Goal: Task Accomplishment & Management: Manage account settings

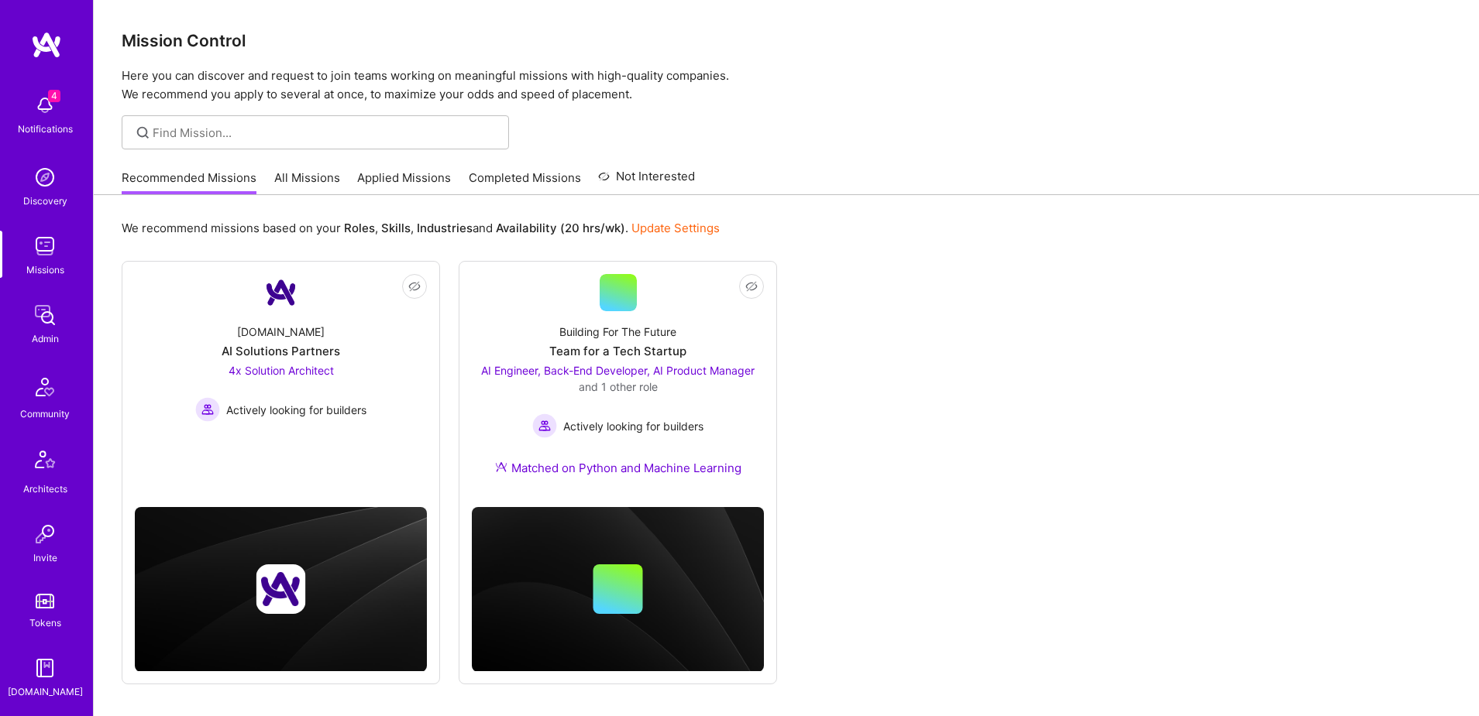
scroll to position [273, 0]
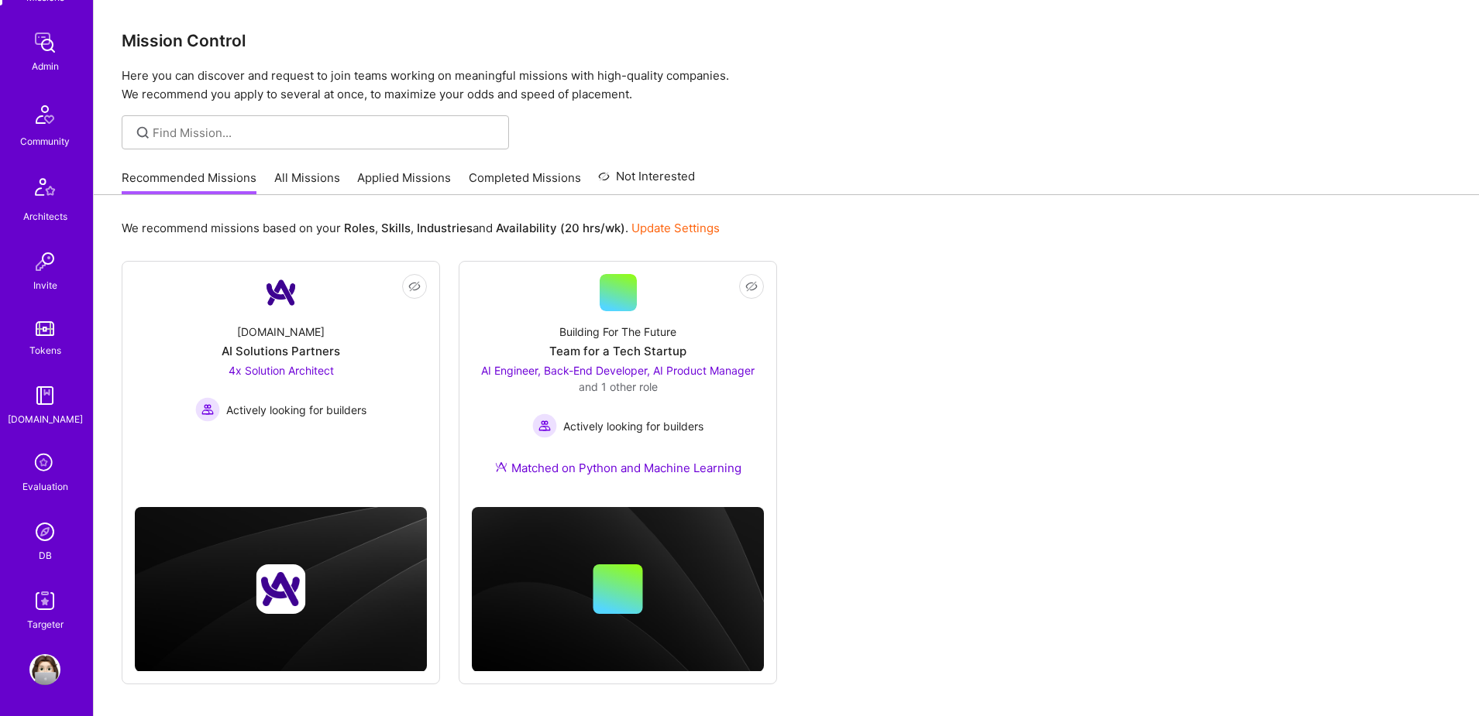
click at [46, 546] on img at bounding box center [44, 532] width 31 height 31
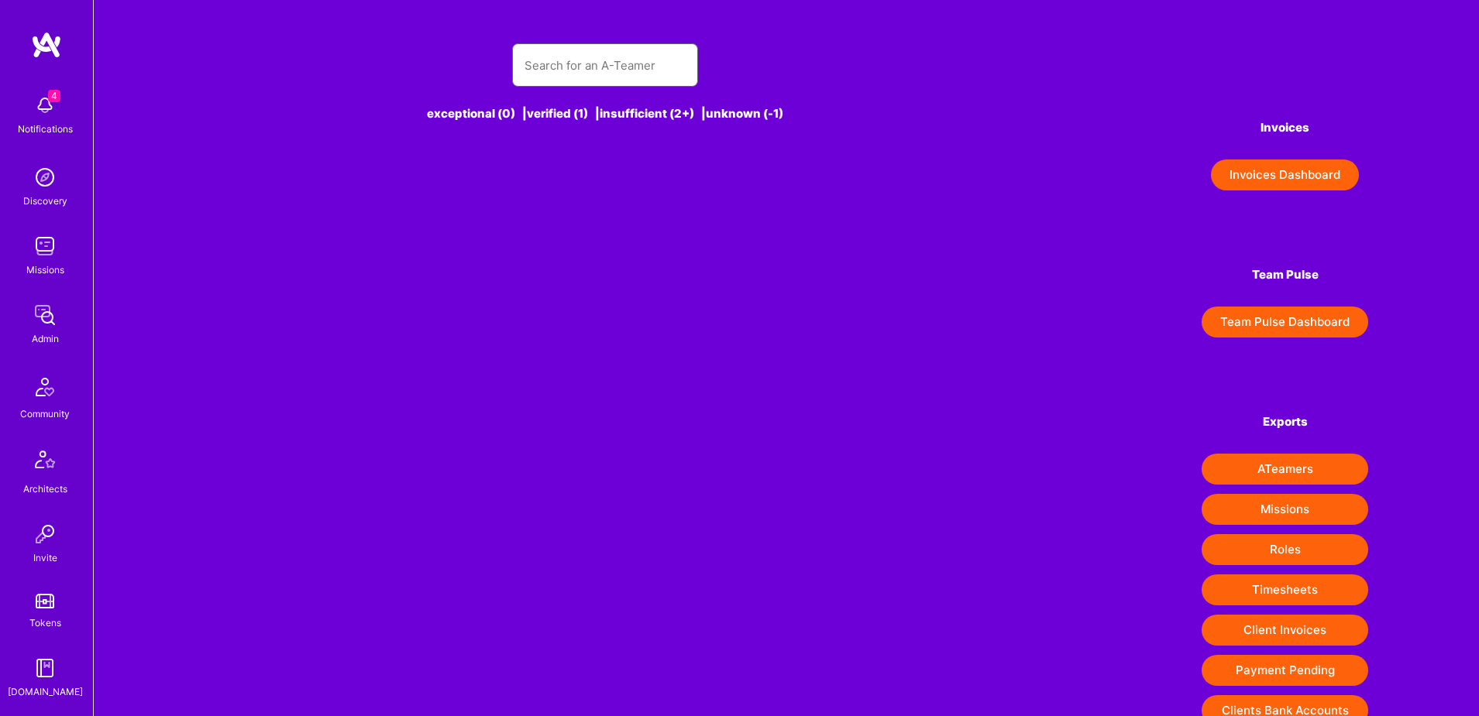
click at [584, 55] on input "text" at bounding box center [604, 66] width 161 height 40
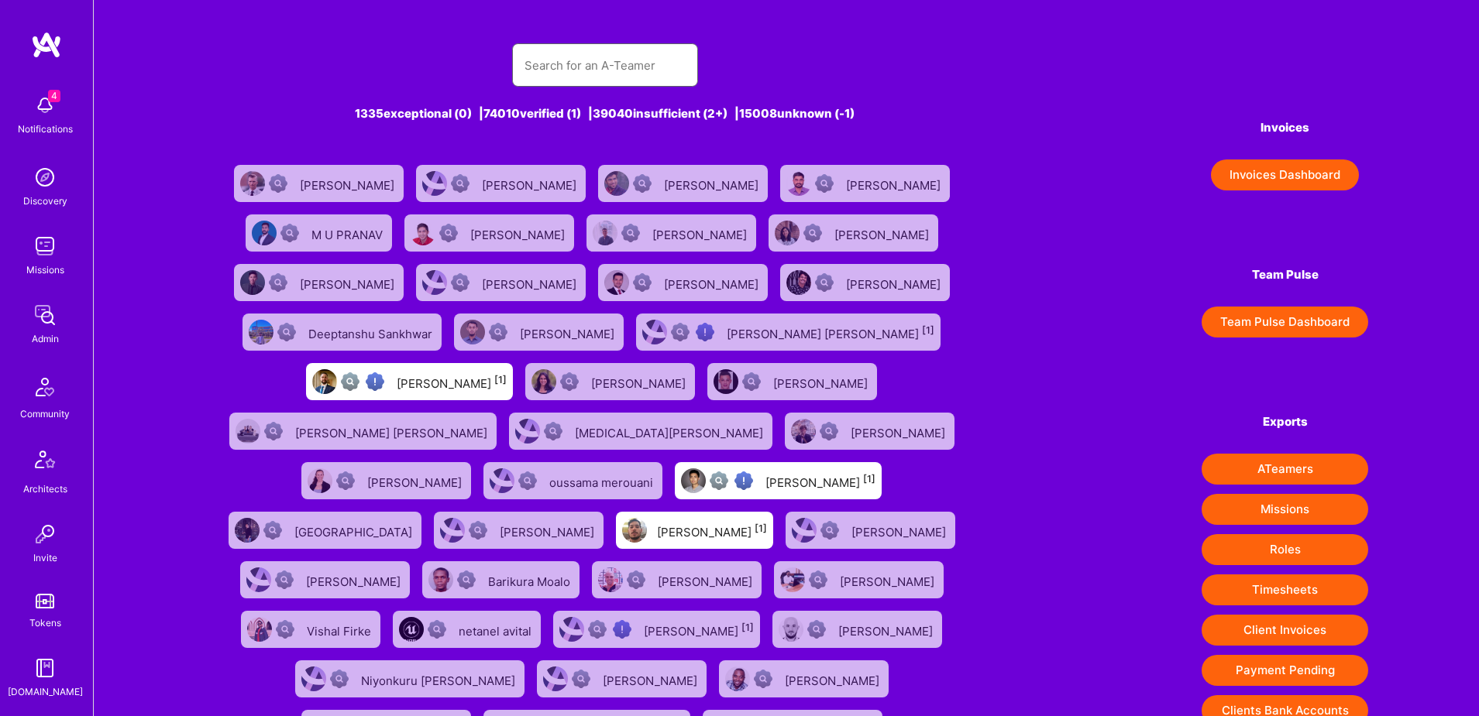
paste input "hollyjones365@gmail.com"
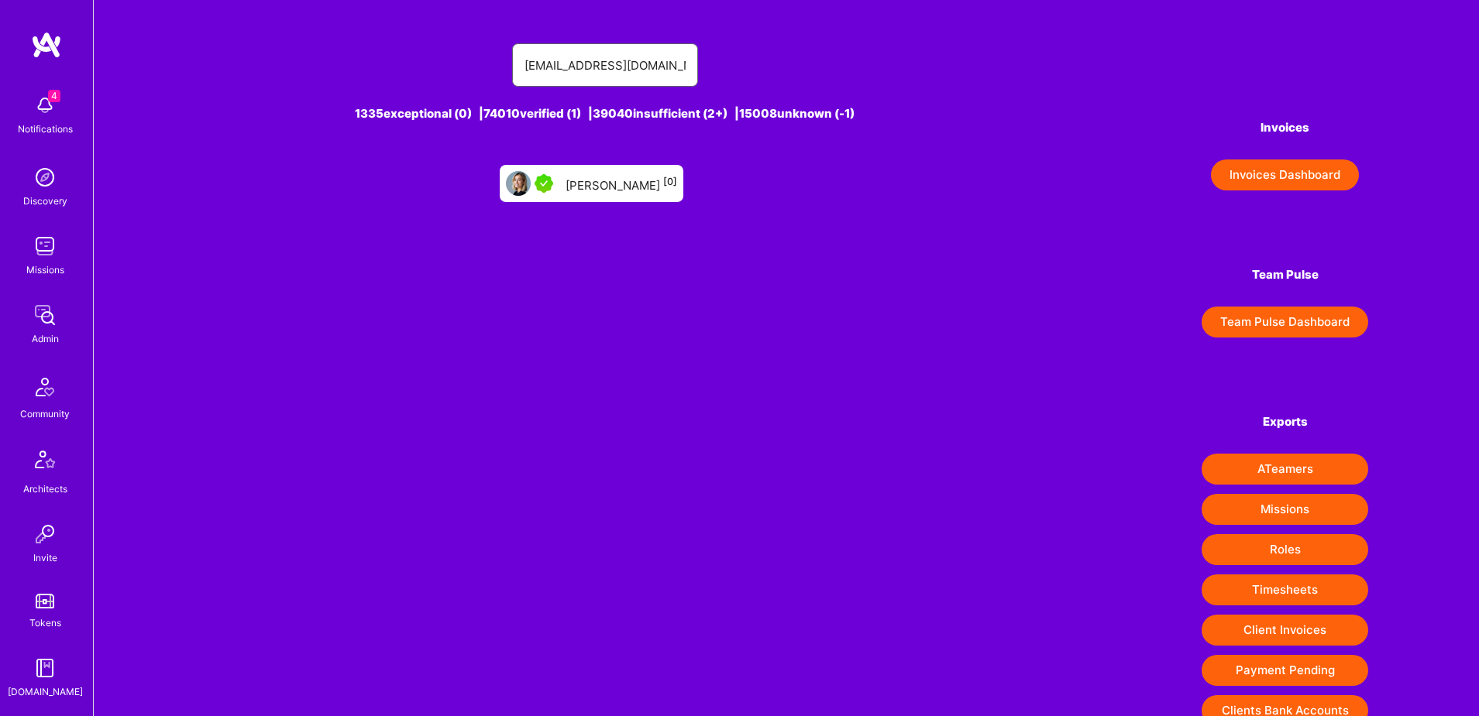
type input "hollyjones365@gmail.com"
click at [600, 188] on div "Holly Jones [0]" at bounding box center [621, 184] width 112 height 20
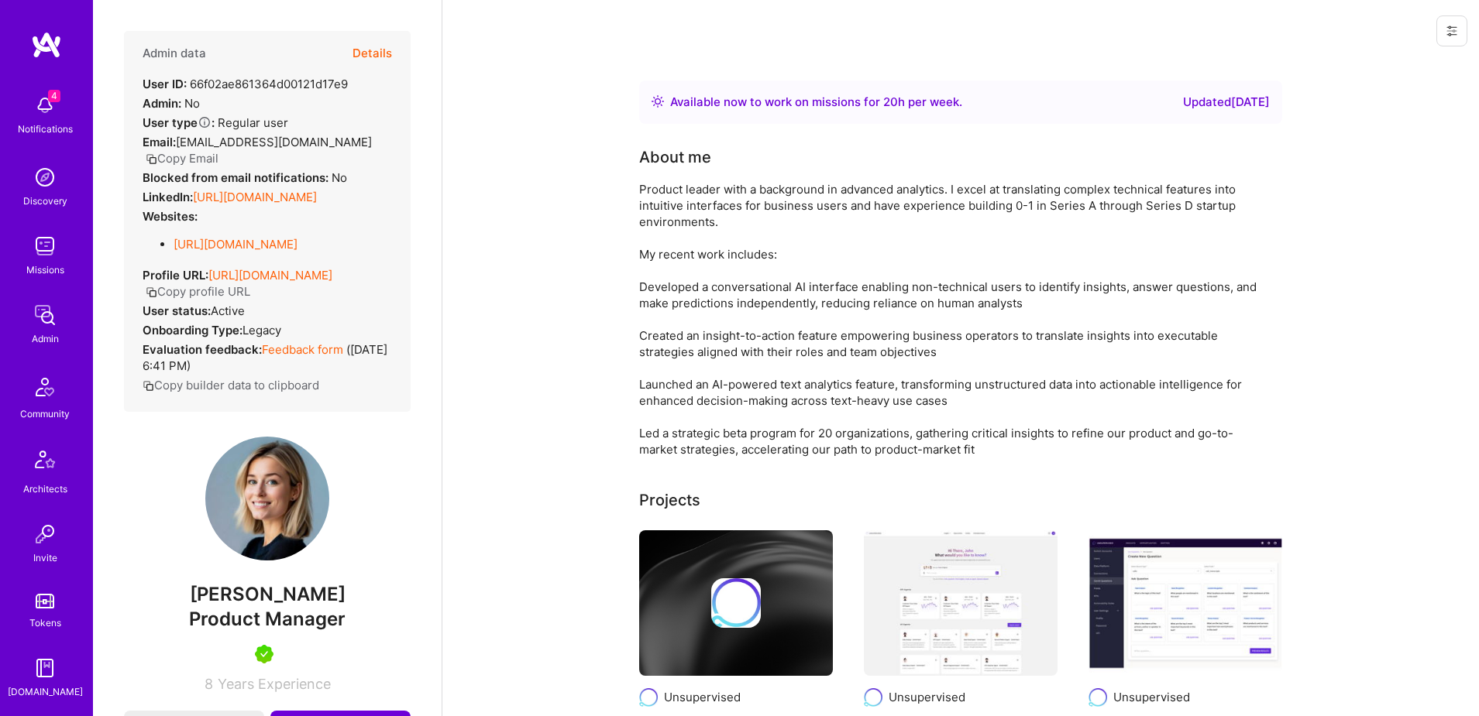
scroll to position [1, 0]
click at [1449, 23] on button at bounding box center [1451, 30] width 31 height 31
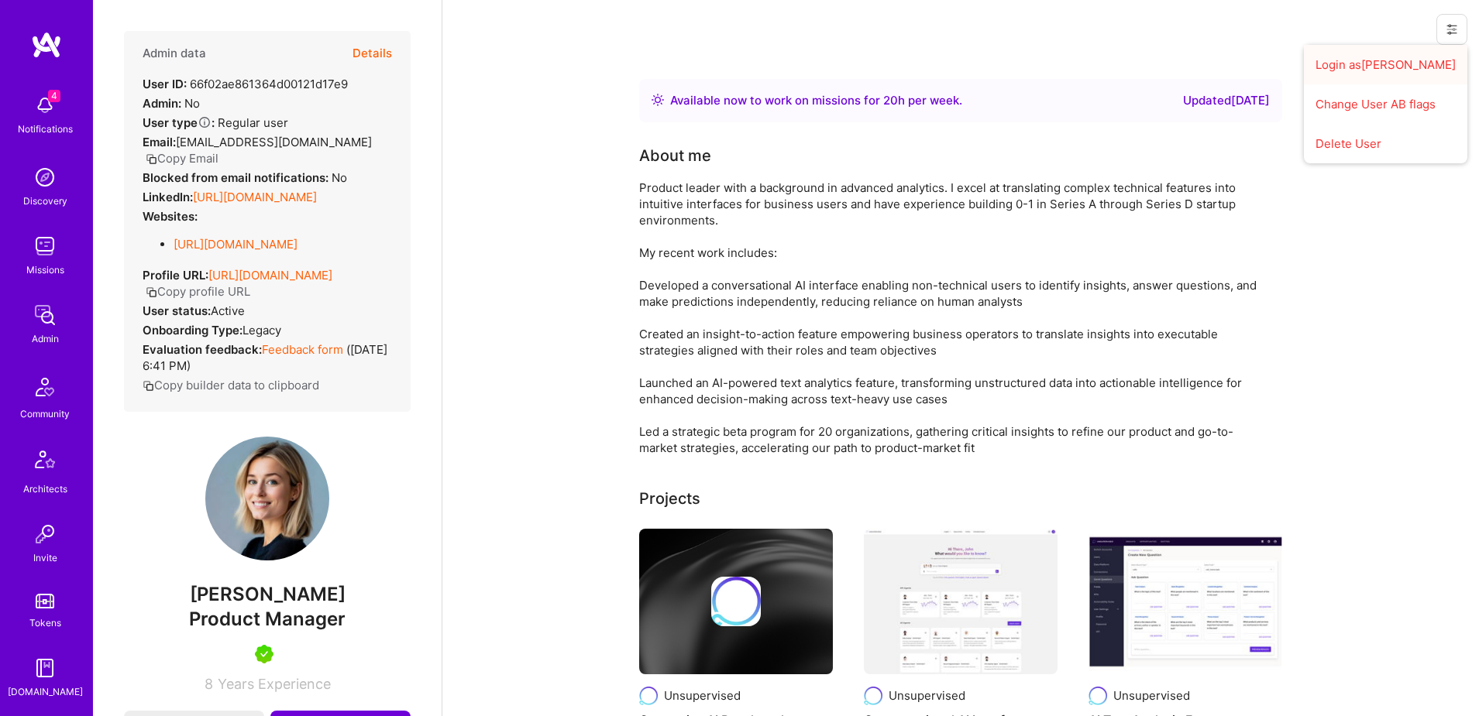
click at [1388, 66] on button "Login as Holly" at bounding box center [1385, 65] width 163 height 40
